Goal: Task Accomplishment & Management: Use online tool/utility

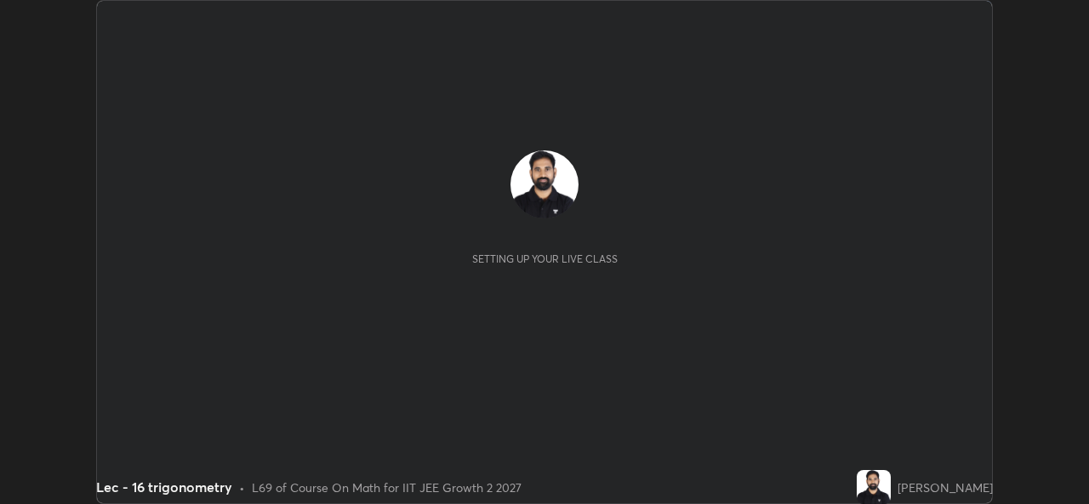
scroll to position [504, 1088]
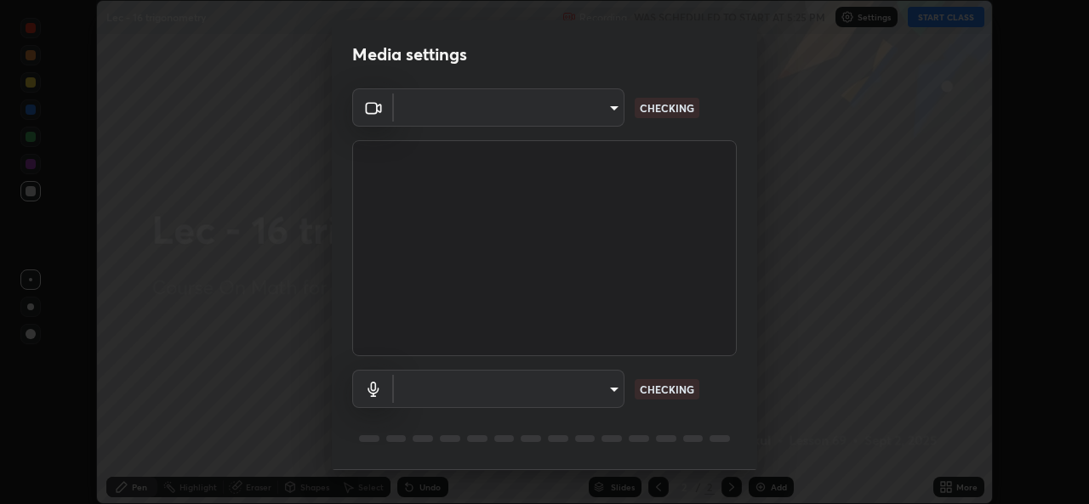
type input "78e73baf3d63bceb4c45423e3c658d9595c8caa1ee6d34b79bc6d5c79dc82097"
type input "default"
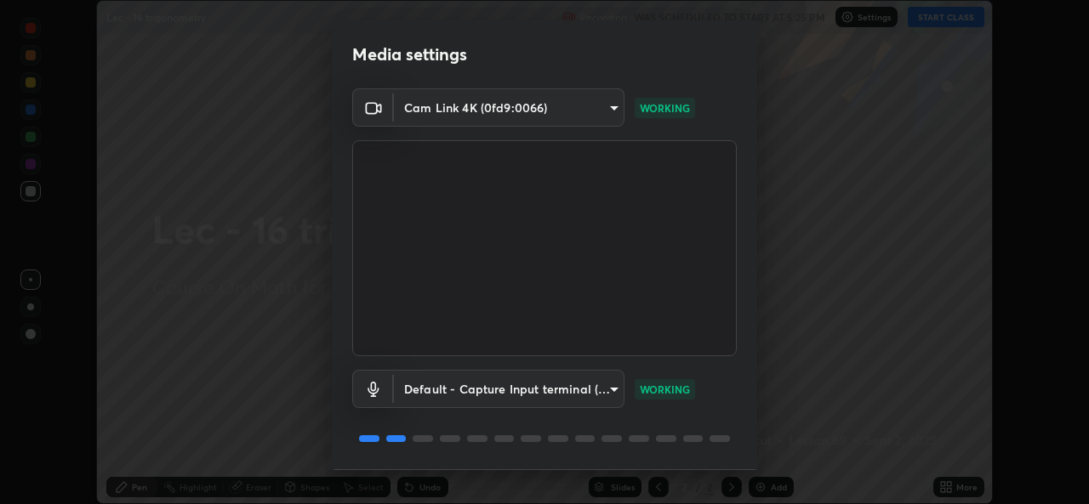
scroll to position [54, 0]
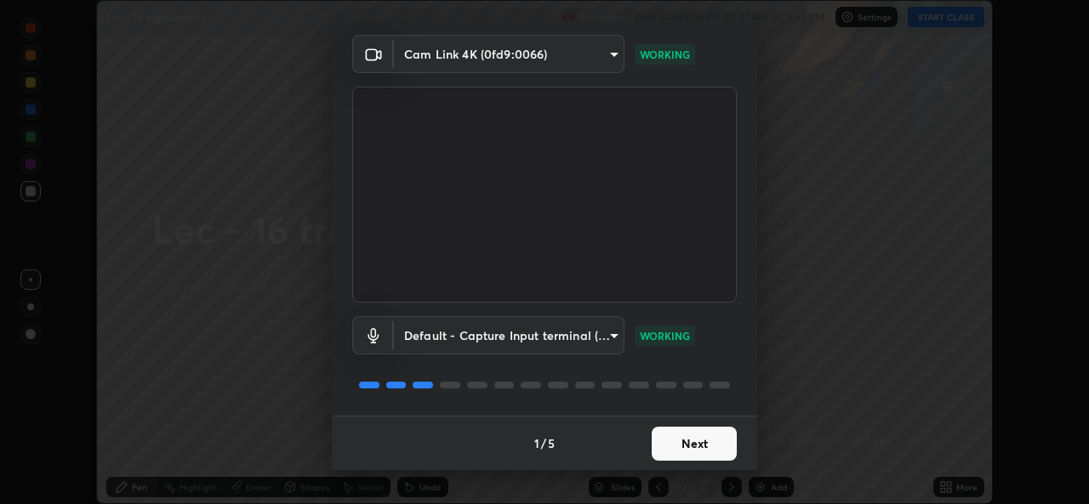
click at [691, 444] on button "Next" at bounding box center [693, 444] width 85 height 34
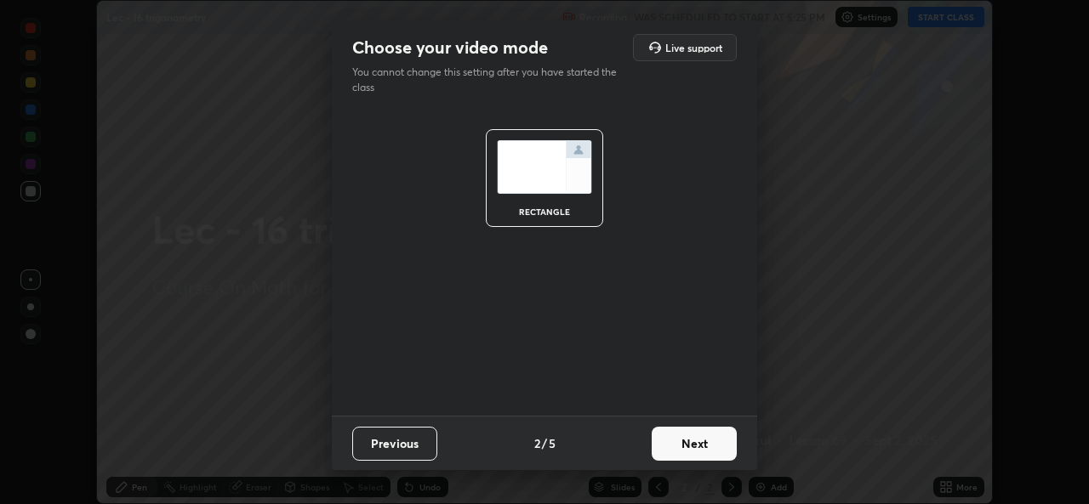
click at [697, 441] on button "Next" at bounding box center [693, 444] width 85 height 34
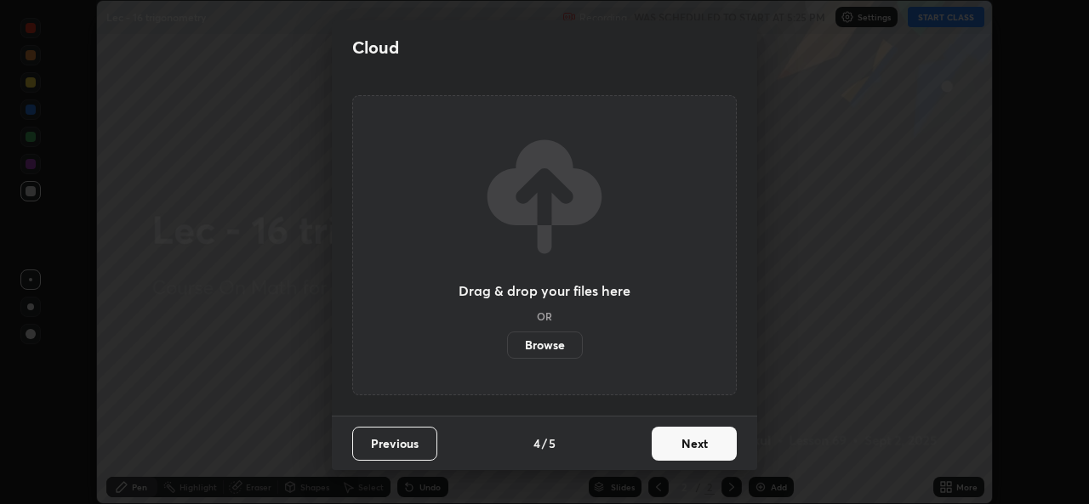
click at [708, 445] on button "Next" at bounding box center [693, 444] width 85 height 34
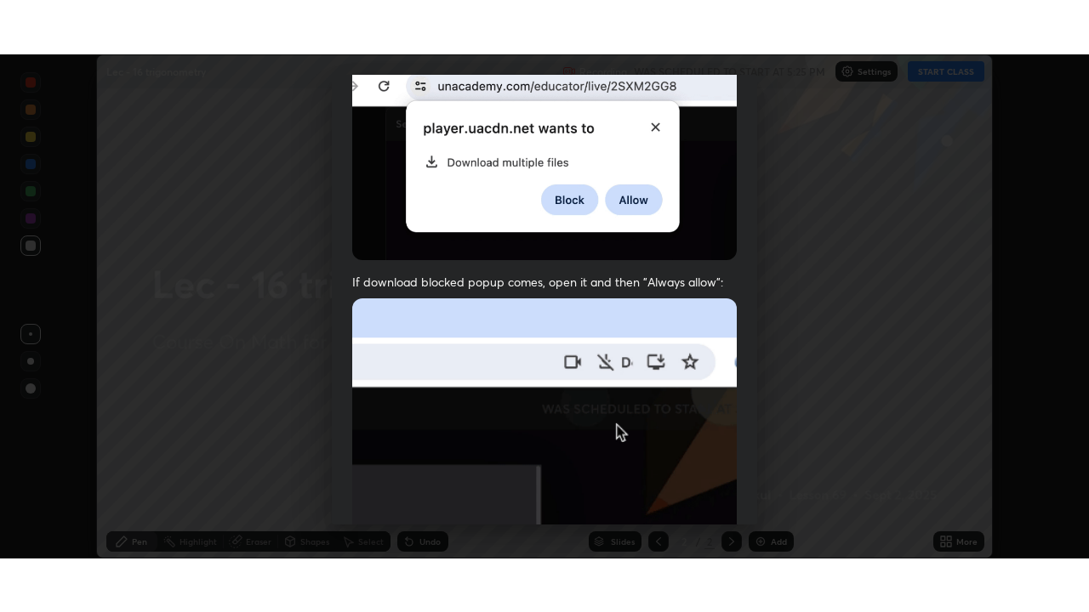
scroll to position [401, 0]
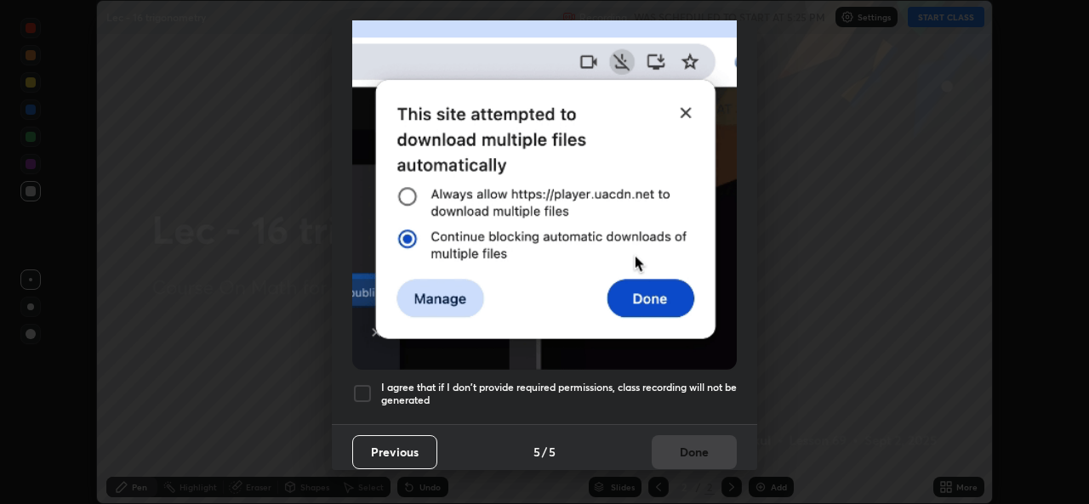
click at [695, 383] on h5 "I agree that if I don't provide required permissions, class recording will not …" at bounding box center [558, 394] width 355 height 26
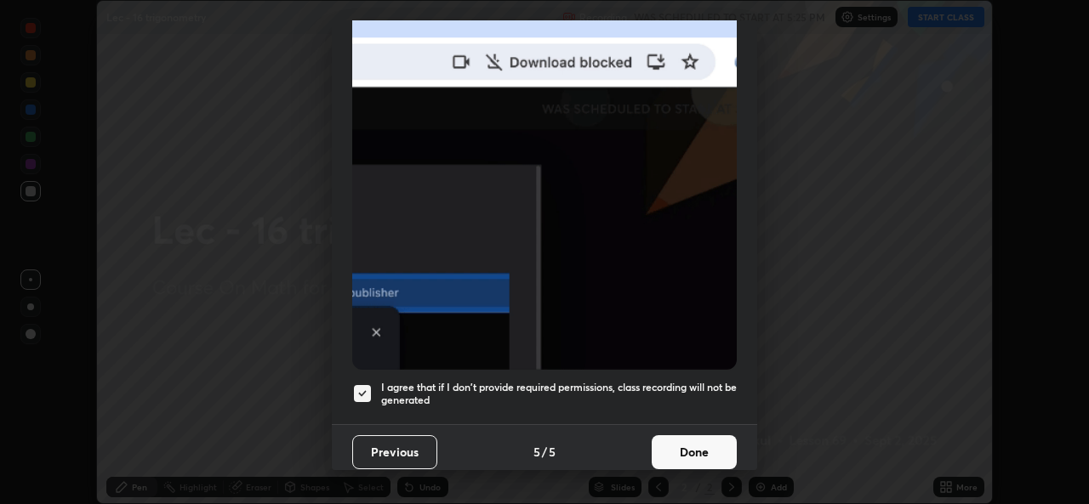
click at [697, 447] on button "Done" at bounding box center [693, 452] width 85 height 34
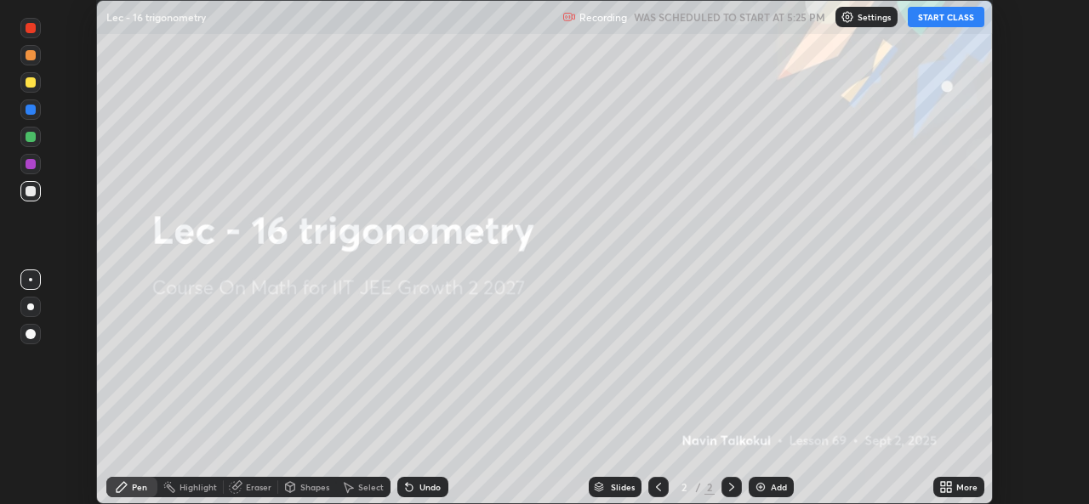
click at [936, 20] on button "START CLASS" at bounding box center [945, 17] width 77 height 20
click at [957, 489] on div "More" at bounding box center [966, 487] width 21 height 9
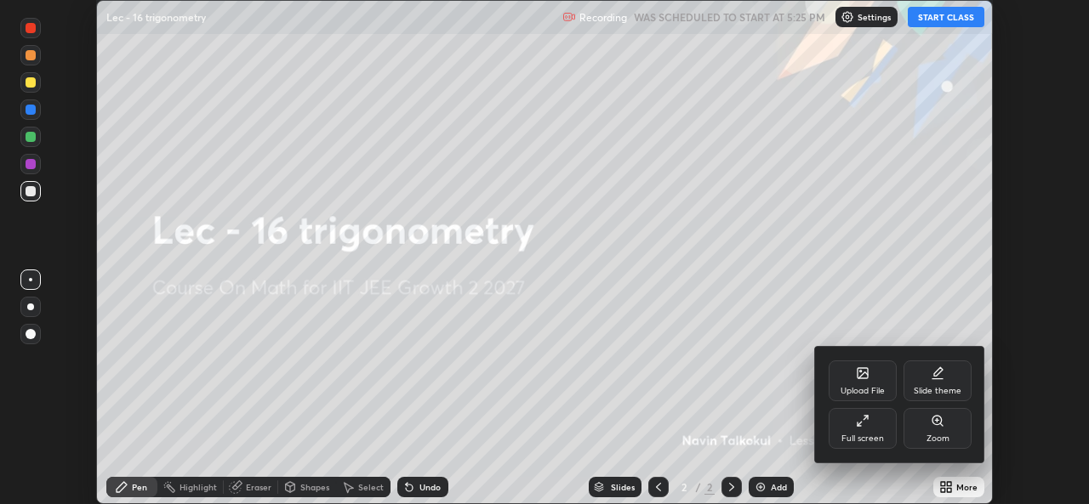
click at [874, 428] on div "Full screen" at bounding box center [862, 428] width 68 height 41
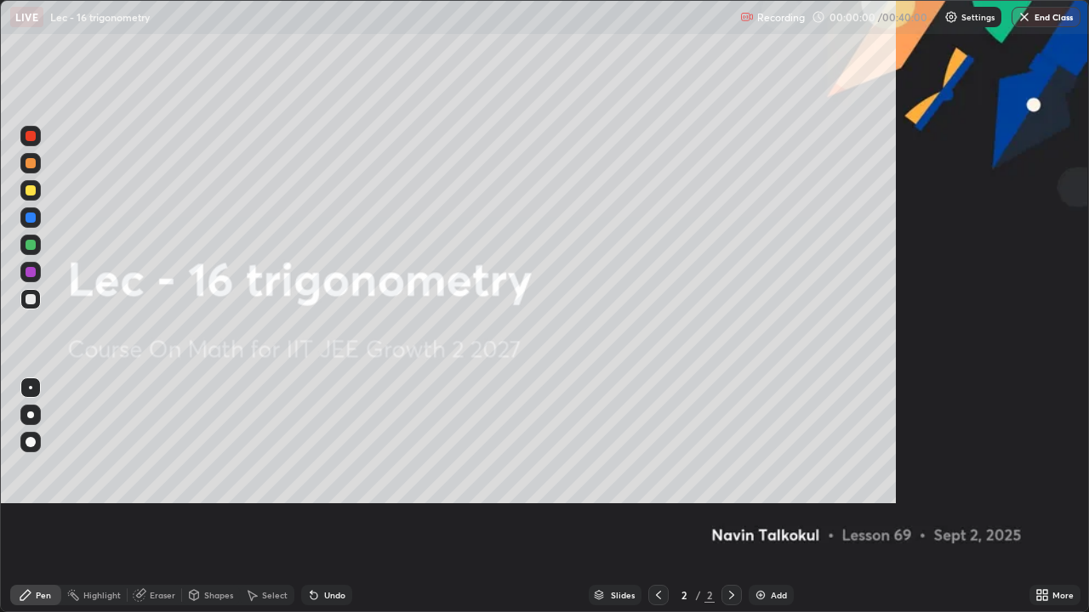
scroll to position [612, 1089]
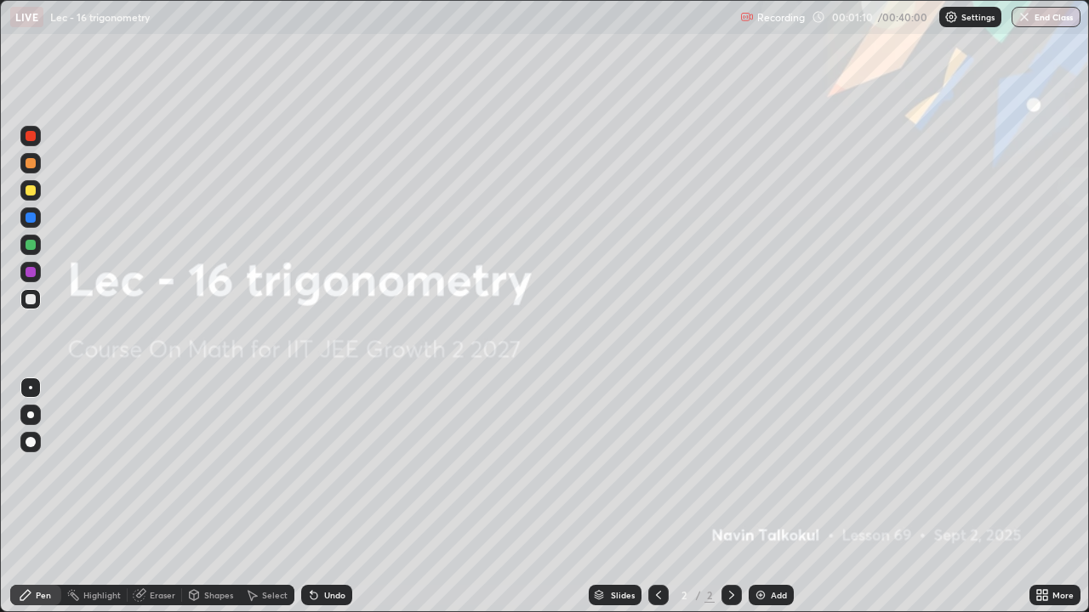
click at [775, 503] on div "Add" at bounding box center [770, 595] width 45 height 20
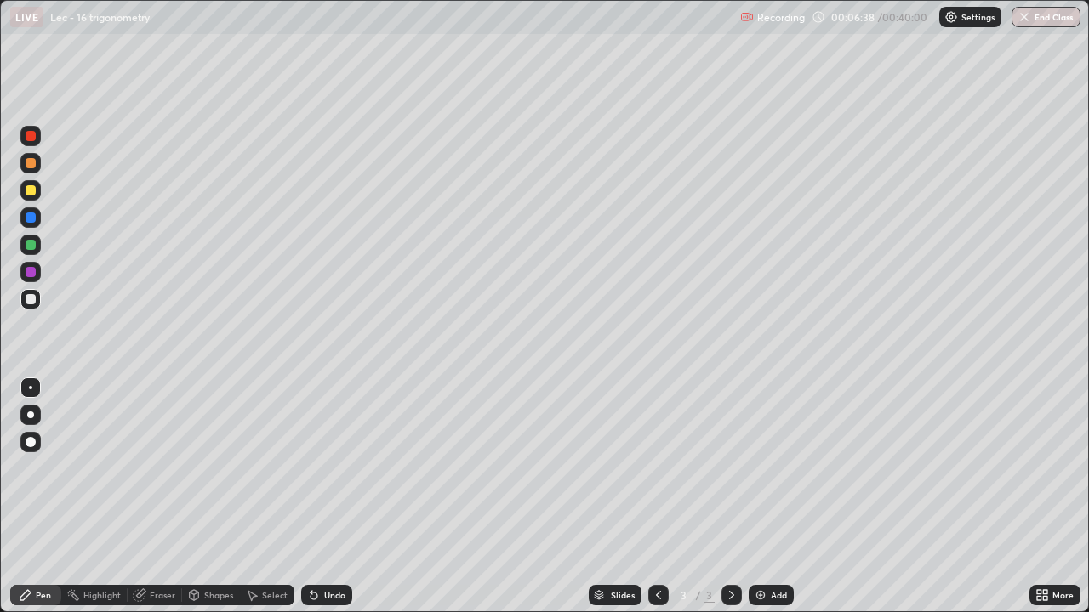
click at [324, 503] on div "Undo" at bounding box center [334, 595] width 21 height 9
click at [332, 503] on div "Undo" at bounding box center [334, 595] width 21 height 9
click at [327, 503] on div "Undo" at bounding box center [326, 595] width 51 height 20
click at [779, 503] on div "Add" at bounding box center [778, 595] width 16 height 9
click at [325, 503] on div "Undo" at bounding box center [326, 595] width 51 height 20
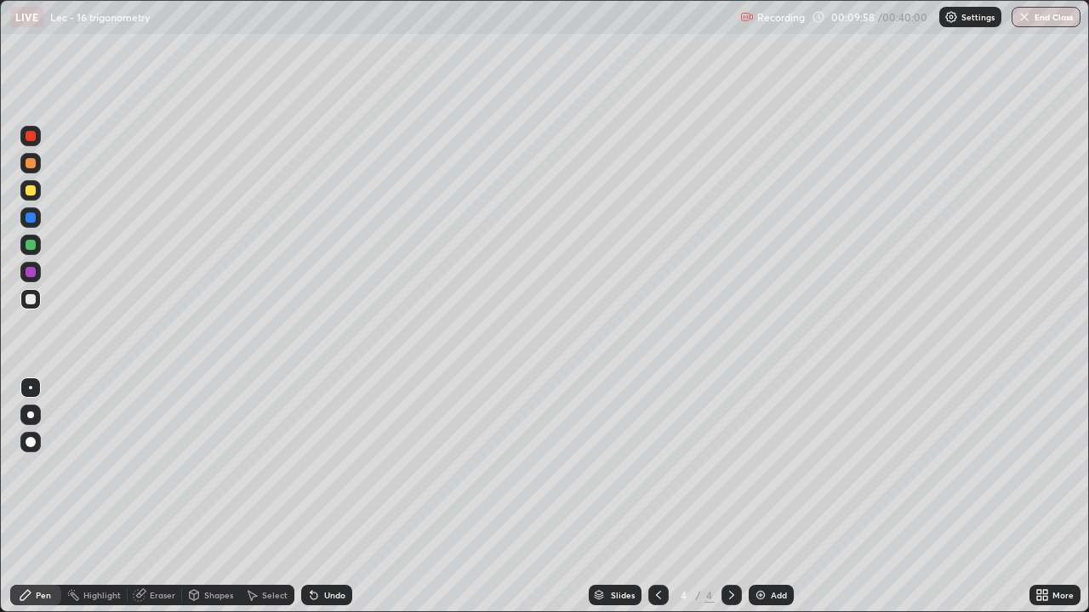
click at [326, 503] on div "Undo" at bounding box center [326, 595] width 51 height 20
click at [327, 503] on div "Undo" at bounding box center [326, 595] width 51 height 20
click at [337, 503] on div "Undo" at bounding box center [334, 595] width 21 height 9
click at [339, 503] on div "Undo" at bounding box center [334, 595] width 21 height 9
click at [338, 503] on div "Undo" at bounding box center [334, 595] width 21 height 9
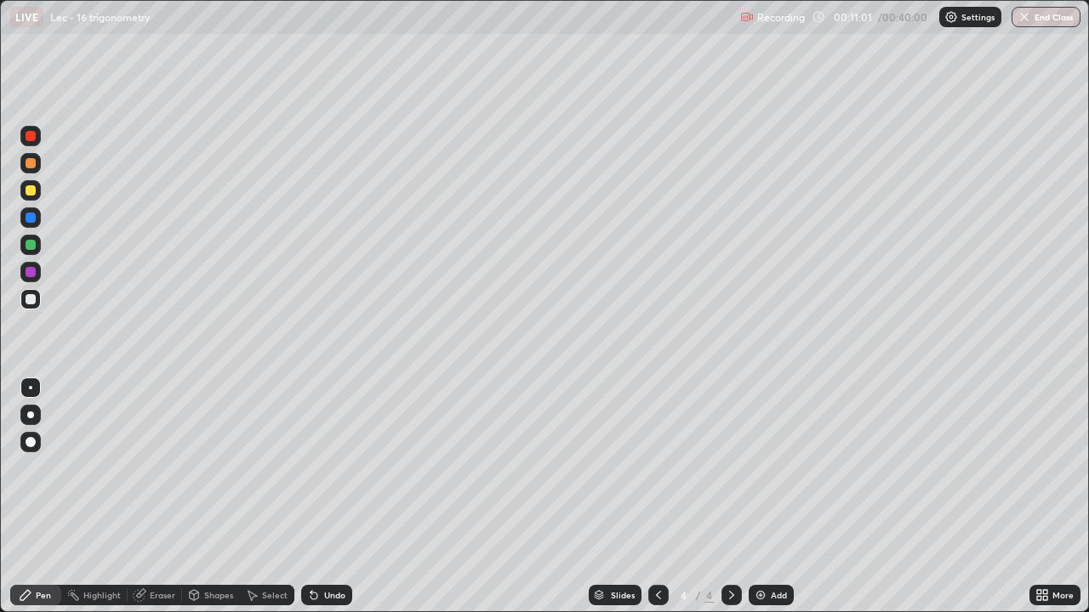
click at [338, 503] on div "Undo" at bounding box center [334, 595] width 21 height 9
click at [337, 503] on div "Undo" at bounding box center [334, 595] width 21 height 9
click at [657, 503] on icon at bounding box center [658, 596] width 14 height 14
click at [725, 503] on div at bounding box center [731, 595] width 20 height 20
click at [657, 503] on icon at bounding box center [658, 596] width 14 height 14
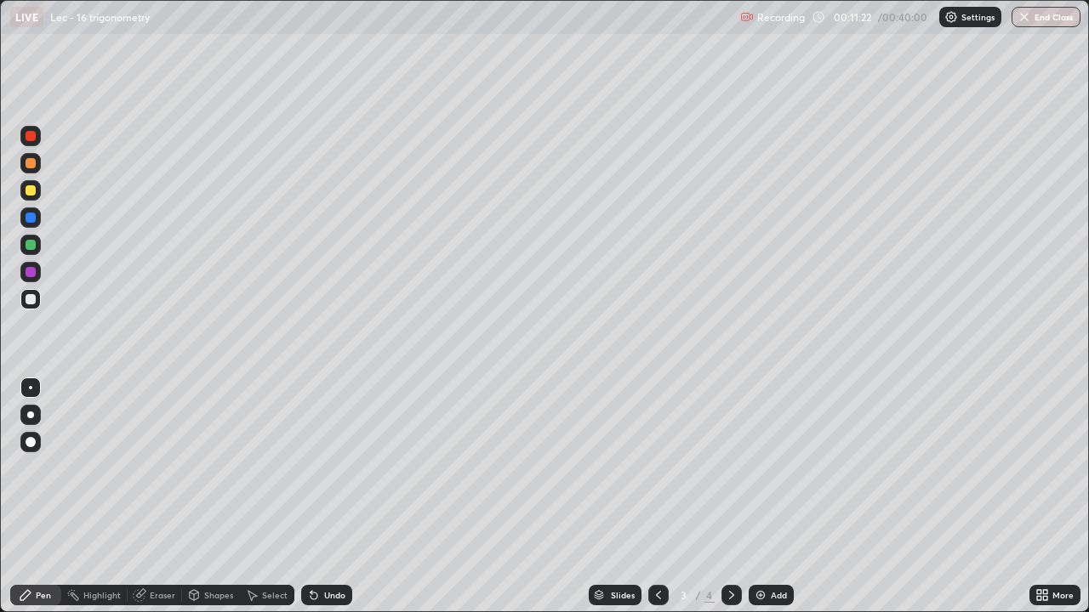
click at [730, 503] on icon at bounding box center [732, 596] width 14 height 14
click at [657, 503] on icon at bounding box center [658, 596] width 14 height 14
click at [728, 503] on icon at bounding box center [732, 596] width 14 height 14
click at [764, 503] on div "Add" at bounding box center [770, 595] width 45 height 20
click at [166, 503] on div "Eraser" at bounding box center [163, 595] width 26 height 9
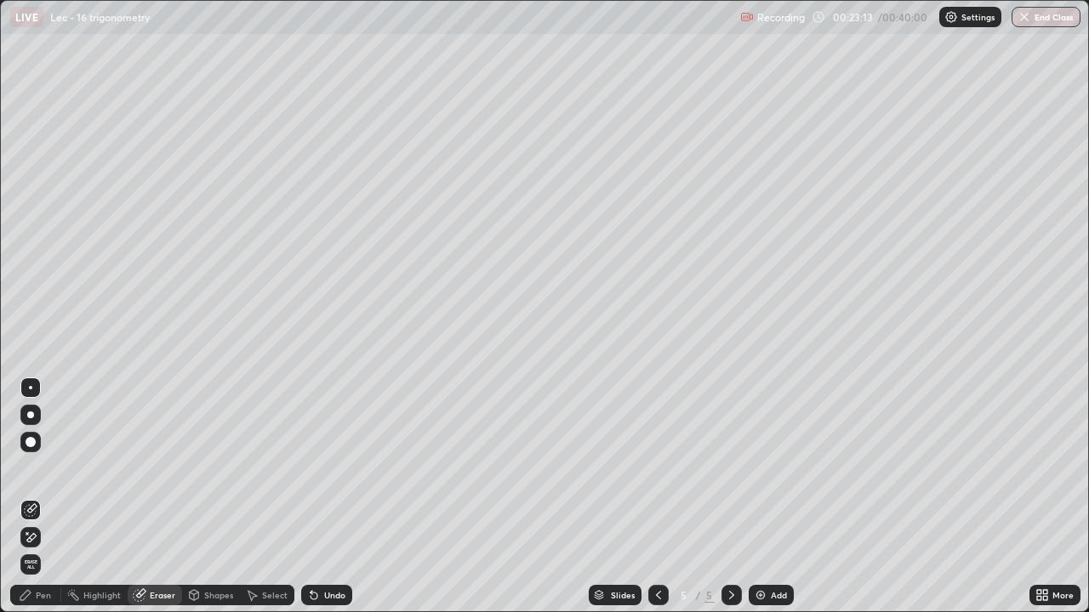
click at [54, 503] on div "Pen" at bounding box center [35, 595] width 51 height 20
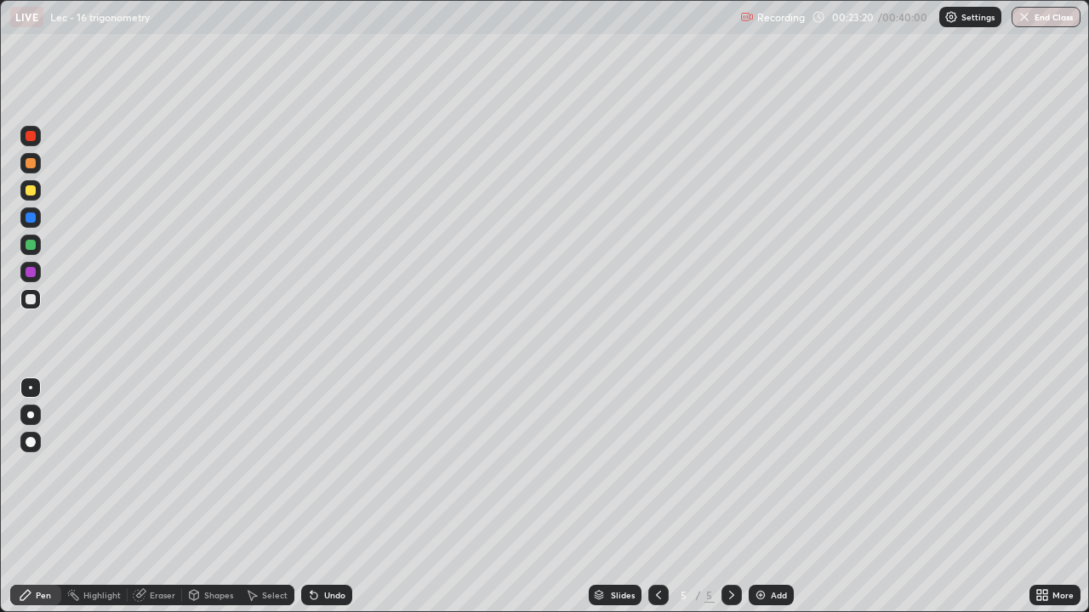
click at [213, 503] on div "Shapes" at bounding box center [218, 595] width 29 height 9
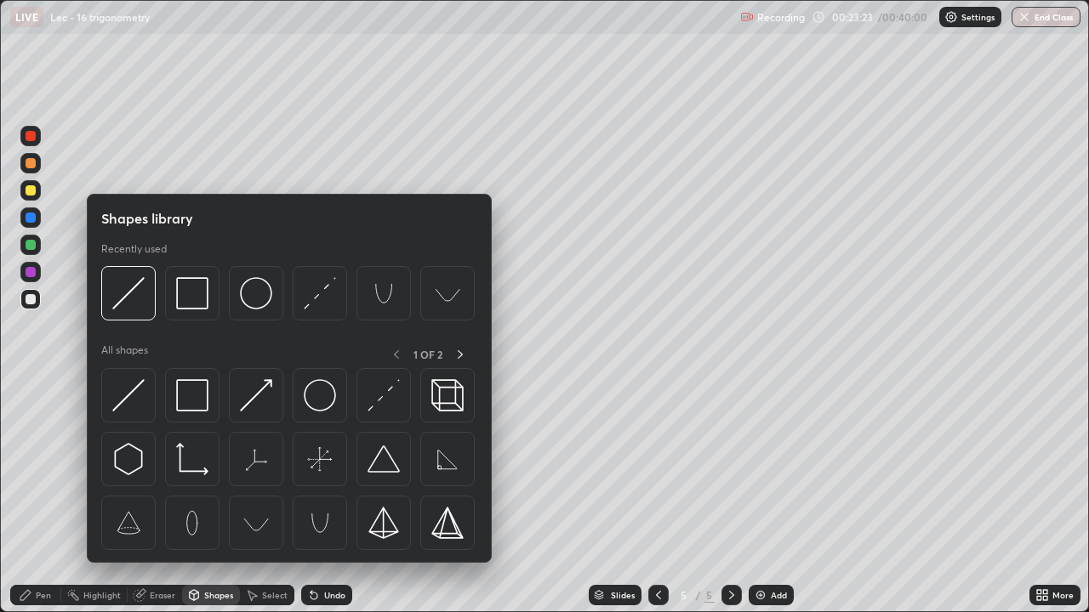
click at [159, 503] on div "Eraser" at bounding box center [163, 595] width 26 height 9
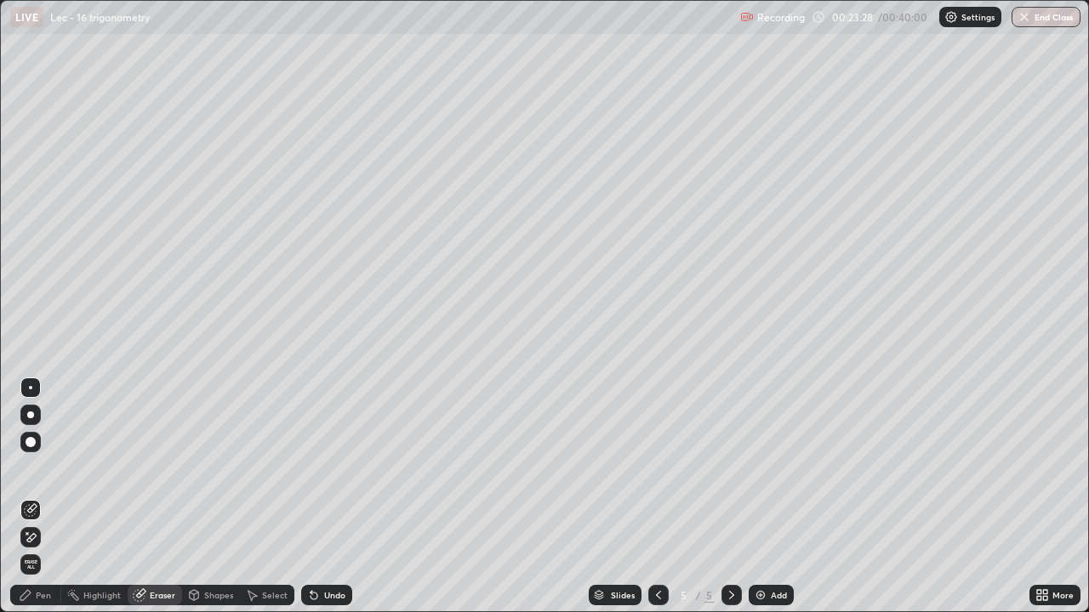
click at [59, 503] on div "Pen" at bounding box center [35, 595] width 51 height 20
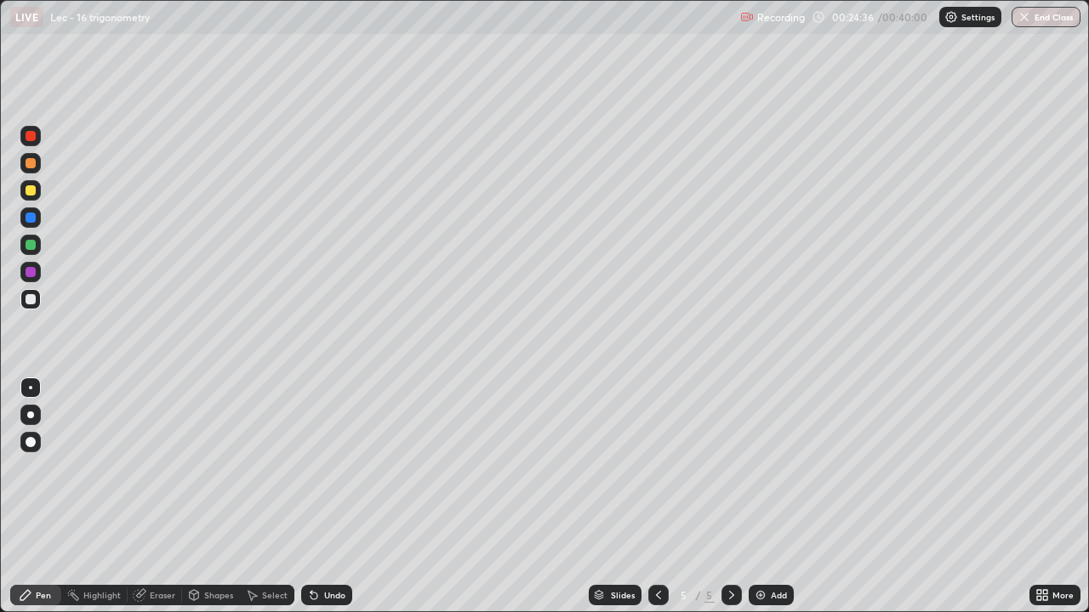
click at [326, 503] on div "Undo" at bounding box center [334, 595] width 21 height 9
click at [326, 503] on div "Undo" at bounding box center [326, 595] width 51 height 20
click at [164, 503] on div "Eraser" at bounding box center [163, 595] width 26 height 9
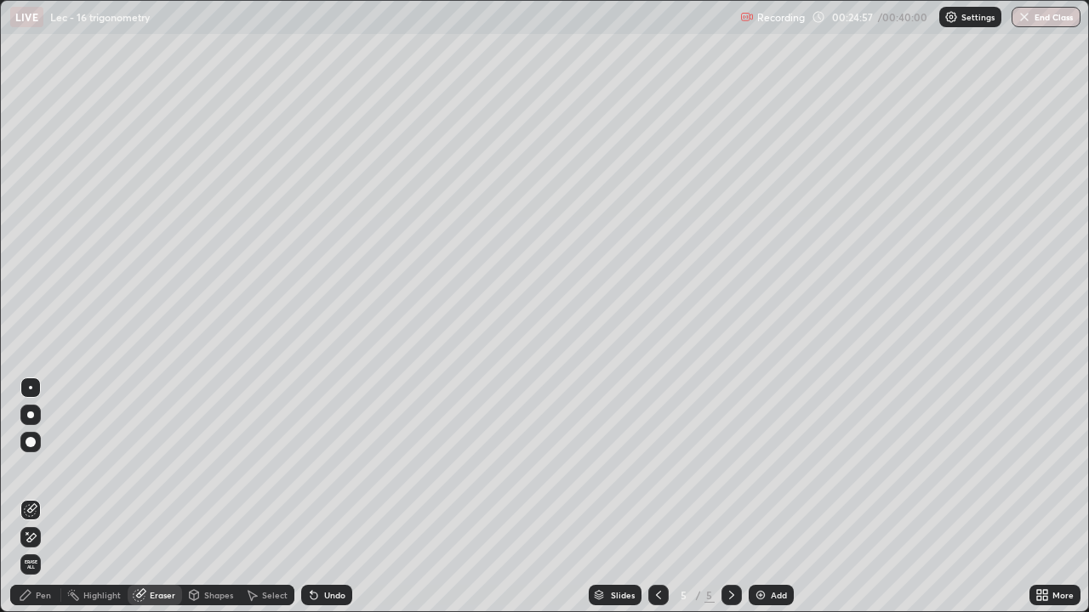
click at [48, 503] on div "Pen" at bounding box center [35, 595] width 51 height 20
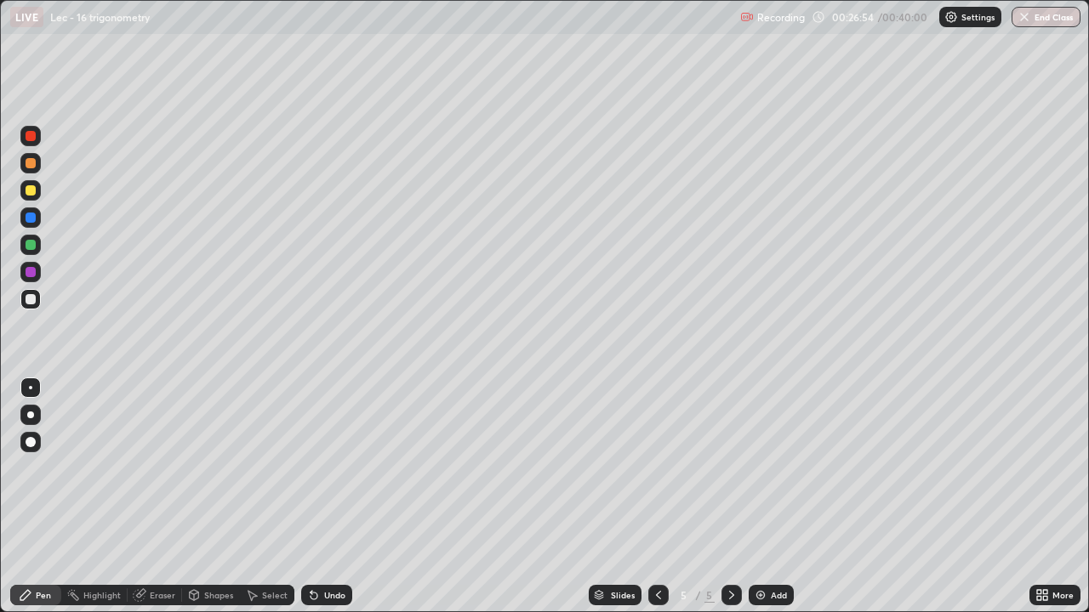
click at [159, 503] on div "Eraser" at bounding box center [163, 595] width 26 height 9
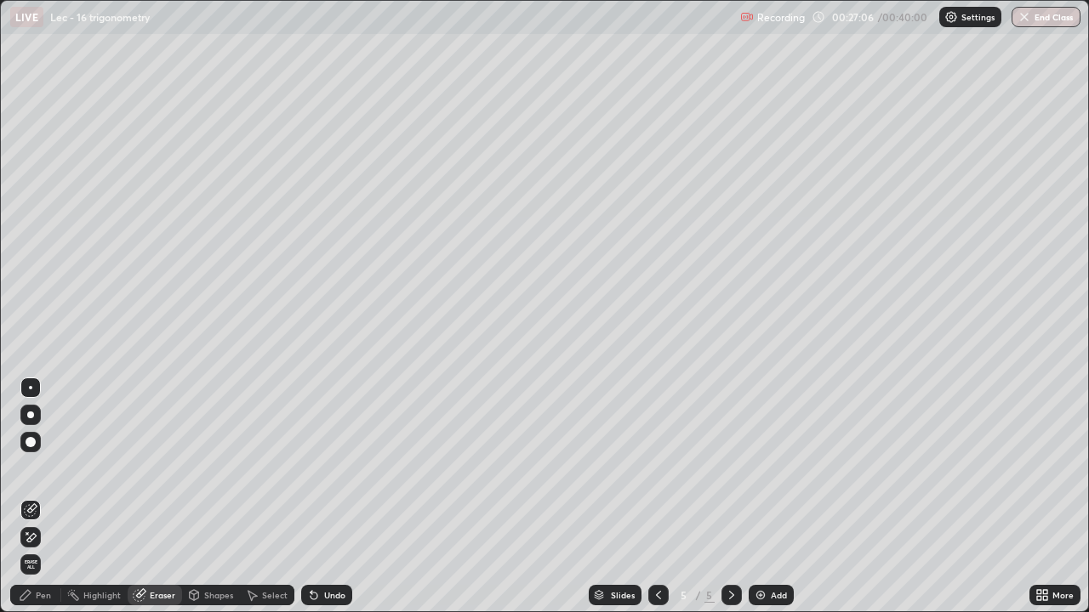
click at [55, 503] on div "Pen" at bounding box center [35, 595] width 51 height 20
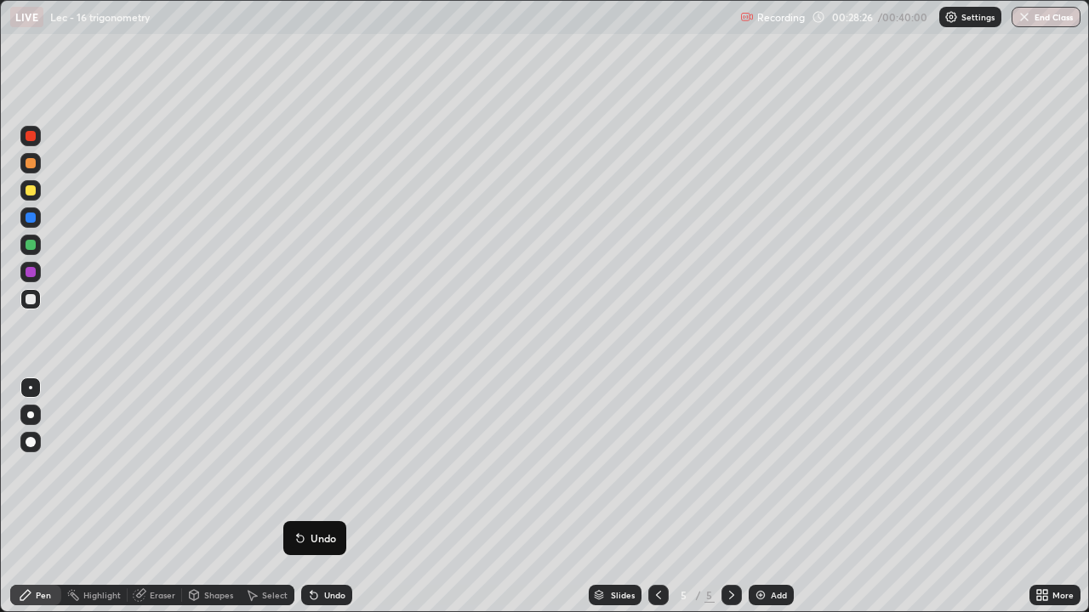
click at [760, 503] on img at bounding box center [760, 596] width 14 height 14
click at [649, 503] on div at bounding box center [658, 595] width 20 height 20
click at [722, 503] on div at bounding box center [731, 595] width 20 height 20
click at [657, 503] on icon at bounding box center [658, 596] width 14 height 14
click at [731, 503] on icon at bounding box center [732, 596] width 14 height 14
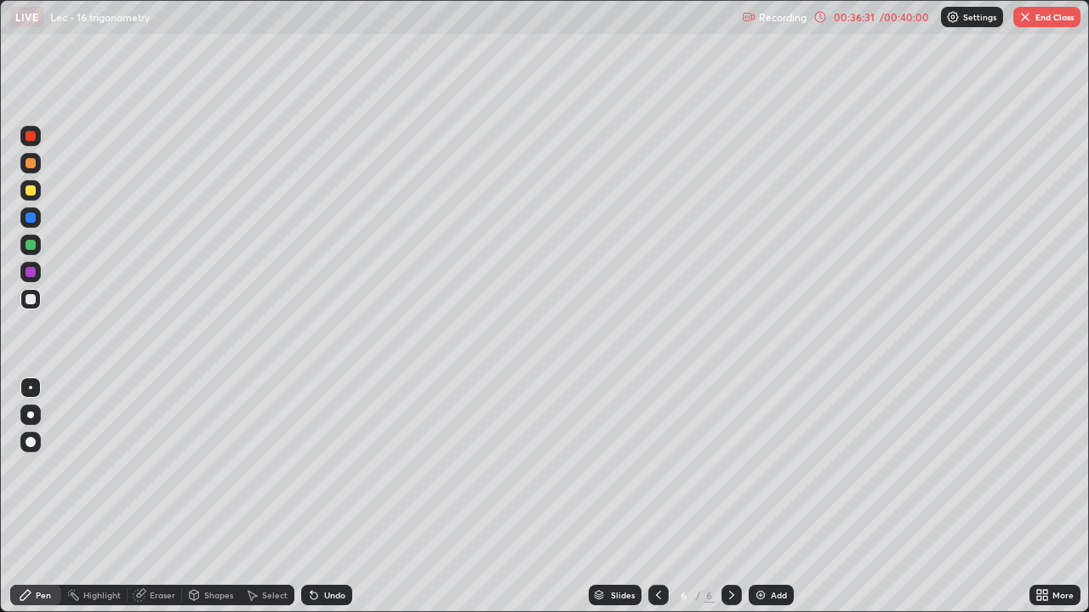
click at [768, 503] on div "Add" at bounding box center [770, 595] width 45 height 20
click at [321, 503] on div "Undo" at bounding box center [326, 595] width 51 height 20
click at [333, 503] on div "Undo" at bounding box center [334, 595] width 21 height 9
click at [329, 503] on div "Undo" at bounding box center [334, 595] width 21 height 9
click at [329, 503] on div "Undo" at bounding box center [326, 595] width 51 height 20
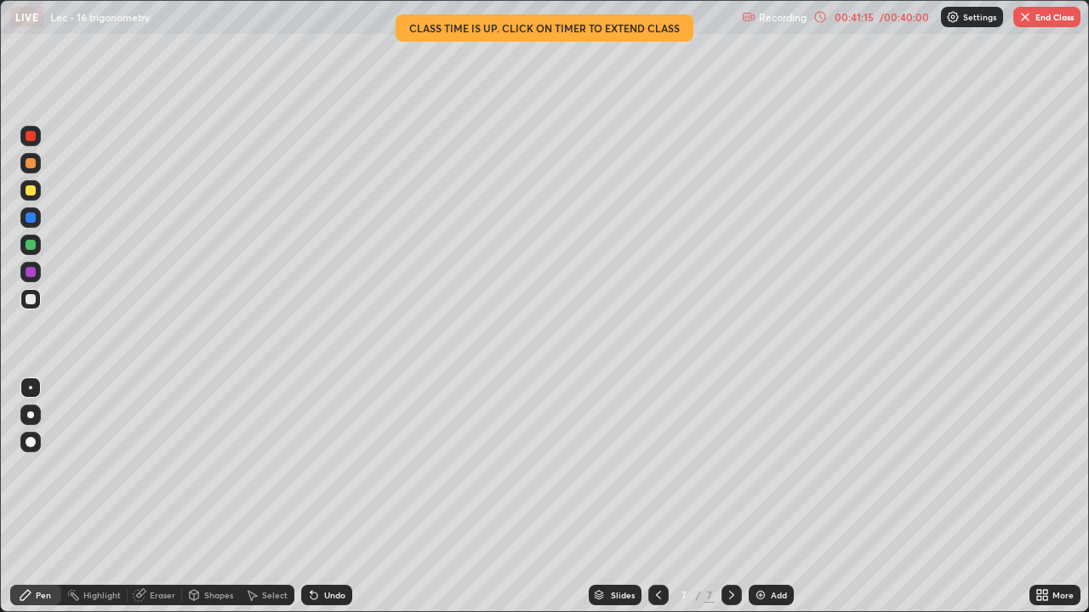
click at [1050, 23] on button "End Class" at bounding box center [1046, 17] width 67 height 20
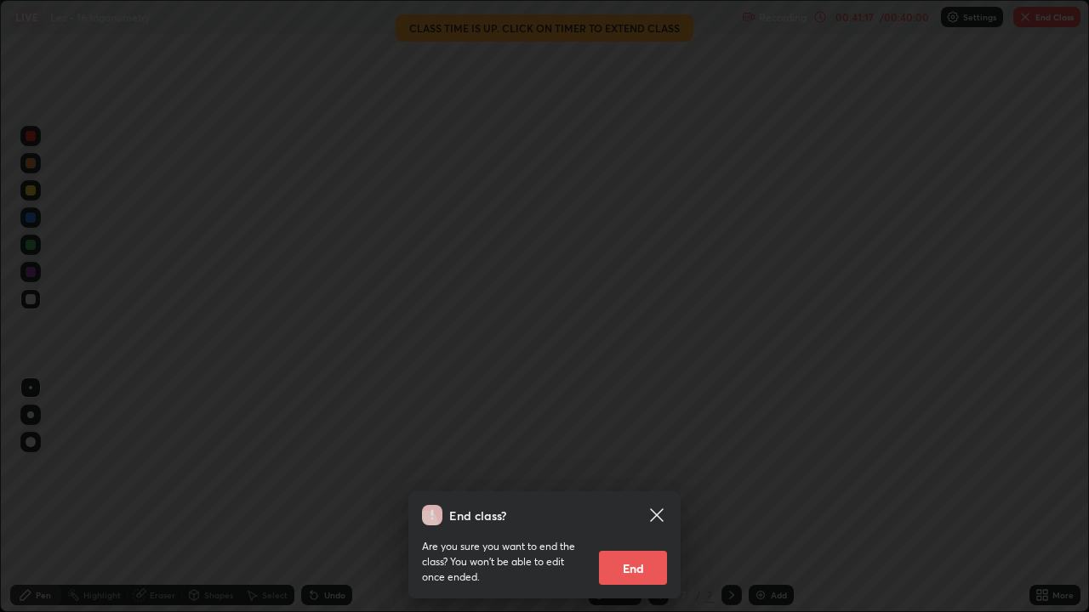
click at [646, 503] on button "End" at bounding box center [633, 568] width 68 height 34
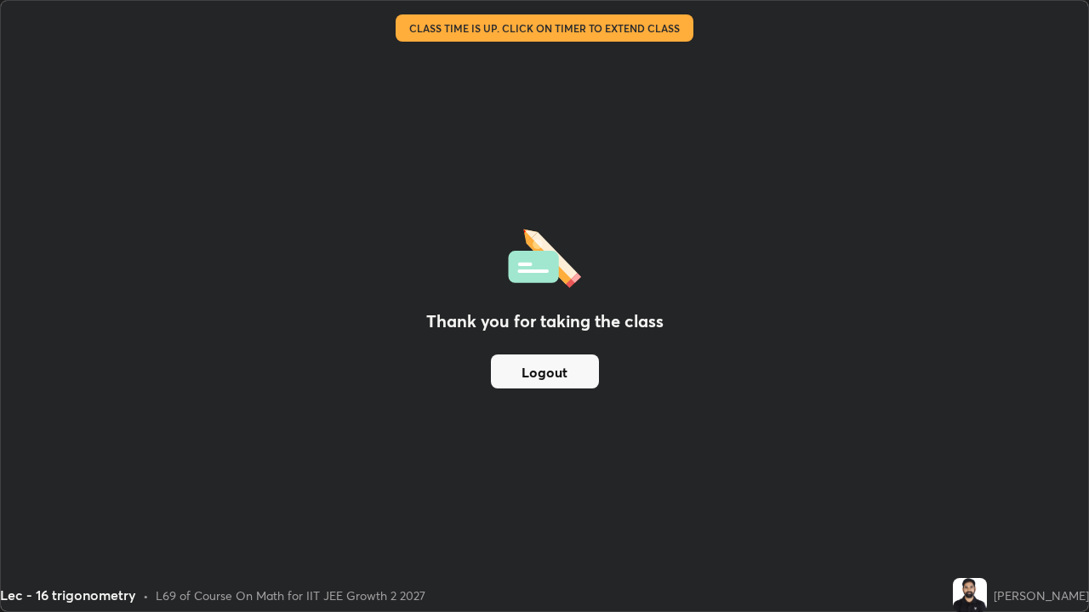
click at [923, 174] on div "Thank you for taking the class Logout" at bounding box center [544, 306] width 1087 height 611
click at [1026, 503] on div "Thank you for taking the class Logout" at bounding box center [544, 306] width 1087 height 611
click at [576, 377] on button "Logout" at bounding box center [545, 372] width 108 height 34
click at [898, 215] on div "Thank you for taking the class Logout" at bounding box center [544, 306] width 1087 height 611
click at [901, 222] on div "Thank you for taking the class Logout" at bounding box center [544, 306] width 1087 height 611
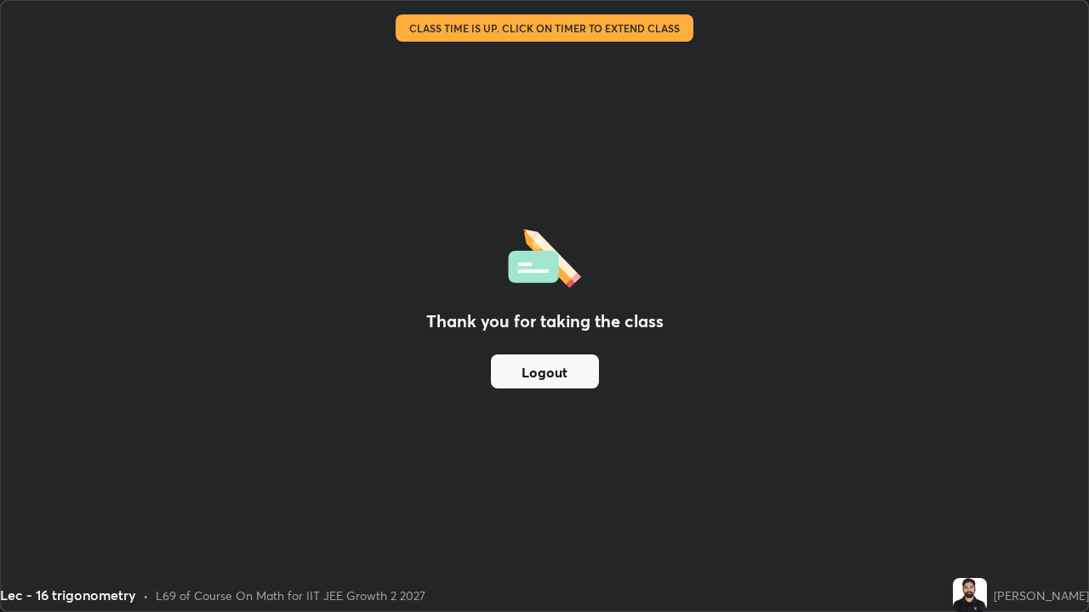
click at [891, 224] on div "Thank you for taking the class Logout" at bounding box center [544, 306] width 1087 height 611
click at [883, 226] on div "Thank you for taking the class Logout" at bounding box center [544, 306] width 1087 height 611
click at [878, 227] on div "Thank you for taking the class Logout" at bounding box center [544, 306] width 1087 height 611
click at [14, 132] on div "Thank you for taking the class Logout" at bounding box center [544, 306] width 1087 height 611
click at [76, 140] on div "Thank you for taking the class Logout" at bounding box center [544, 306] width 1087 height 611
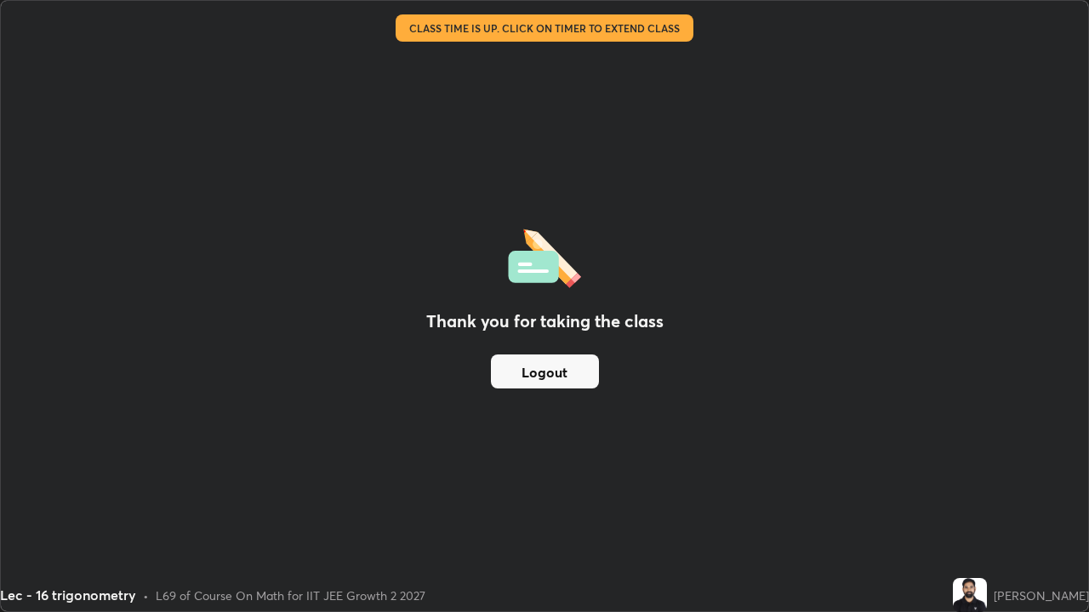
click at [987, 503] on img at bounding box center [969, 595] width 34 height 34
click at [976, 503] on div "Thank you for taking the class Logout" at bounding box center [544, 306] width 1087 height 611
click at [966, 503] on div "Thank you for taking the class Logout" at bounding box center [544, 306] width 1087 height 611
click at [961, 503] on div "Thank you for taking the class Logout" at bounding box center [544, 306] width 1087 height 611
click at [963, 503] on div "Thank you for taking the class Logout" at bounding box center [544, 306] width 1087 height 611
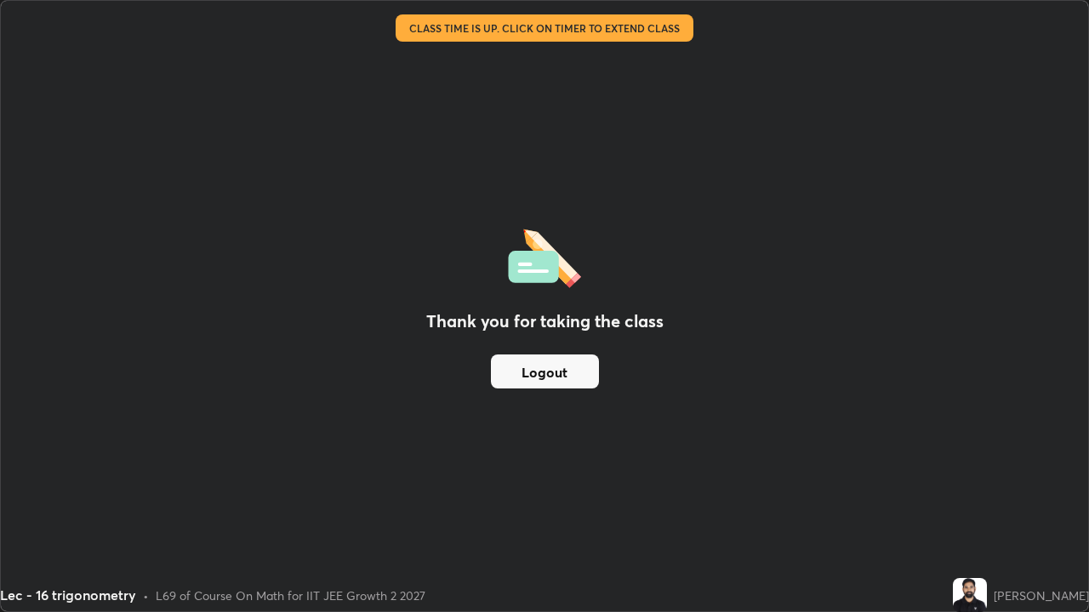
click at [579, 381] on button "Logout" at bounding box center [545, 372] width 108 height 34
click at [571, 377] on button "Logout" at bounding box center [545, 372] width 108 height 34
click at [575, 376] on button "Logout" at bounding box center [545, 372] width 108 height 34
